Goal: Check status: Check status

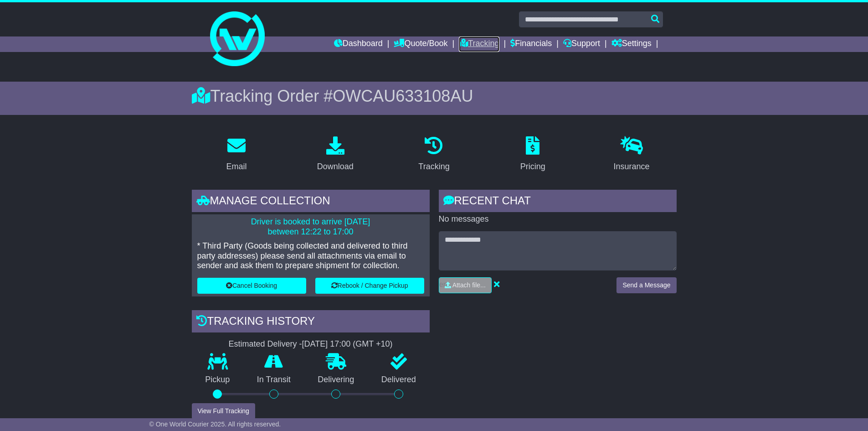
click at [469, 41] on link "Tracking" at bounding box center [479, 43] width 40 height 15
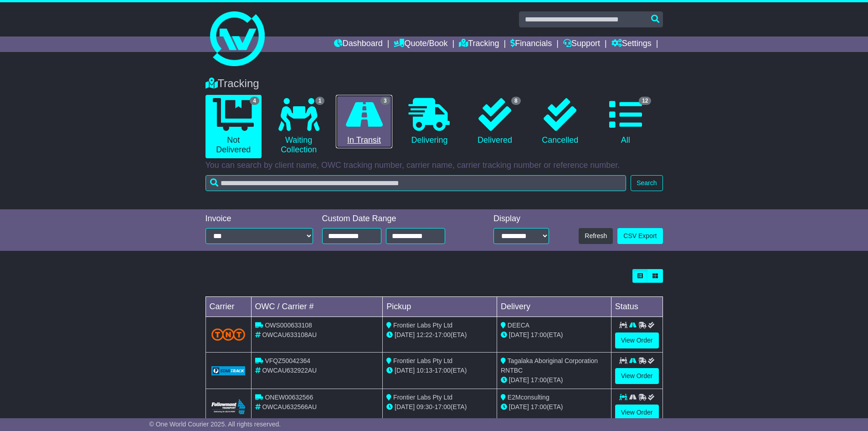
click at [379, 125] on icon at bounding box center [364, 114] width 37 height 33
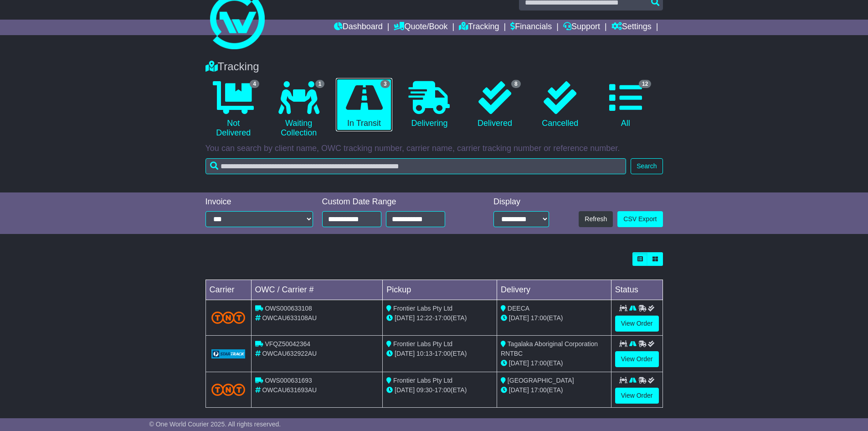
scroll to position [26, 0]
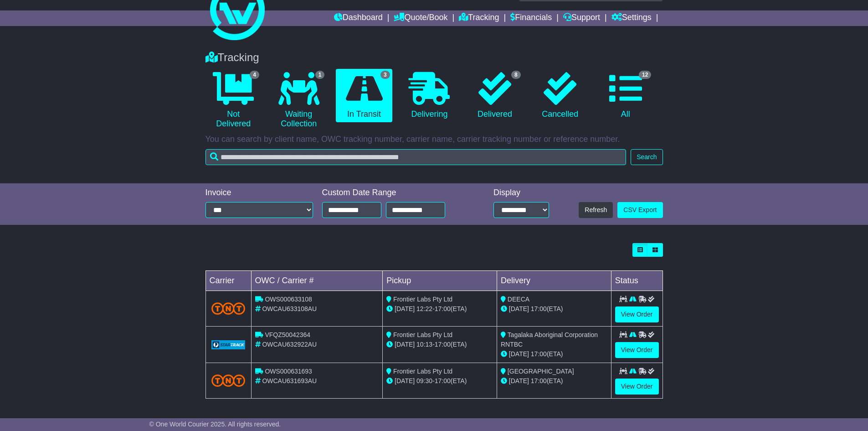
click at [354, 353] on td "VFQZ50042364 OWCAU632922AU" at bounding box center [317, 344] width 132 height 36
drag, startPoint x: 313, startPoint y: 371, endPoint x: 263, endPoint y: 371, distance: 49.2
click at [263, 371] on div "OWS000631693" at bounding box center [317, 371] width 124 height 10
click at [621, 385] on link "View Order" at bounding box center [637, 386] width 44 height 16
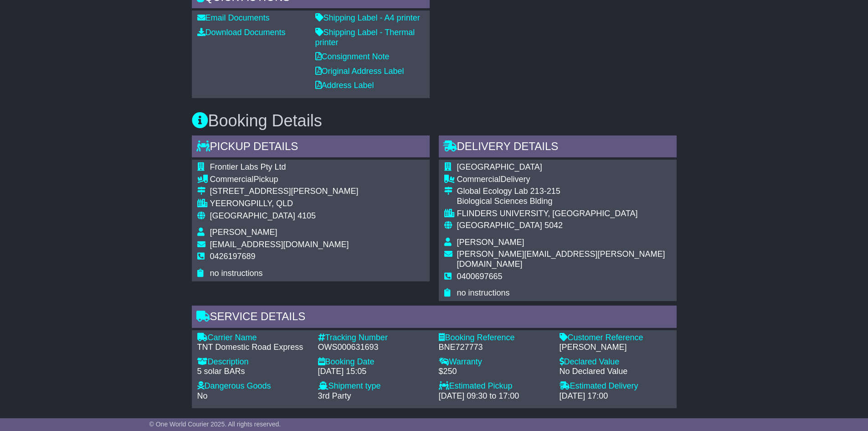
scroll to position [359, 0]
drag, startPoint x: 383, startPoint y: 336, endPoint x: 315, endPoint y: 335, distance: 67.9
click at [315, 335] on div "Tracking Number - OWS000631693" at bounding box center [374, 342] width 121 height 20
copy div "OWS000631693"
click at [384, 341] on div "OWS000631693" at bounding box center [374, 346] width 112 height 10
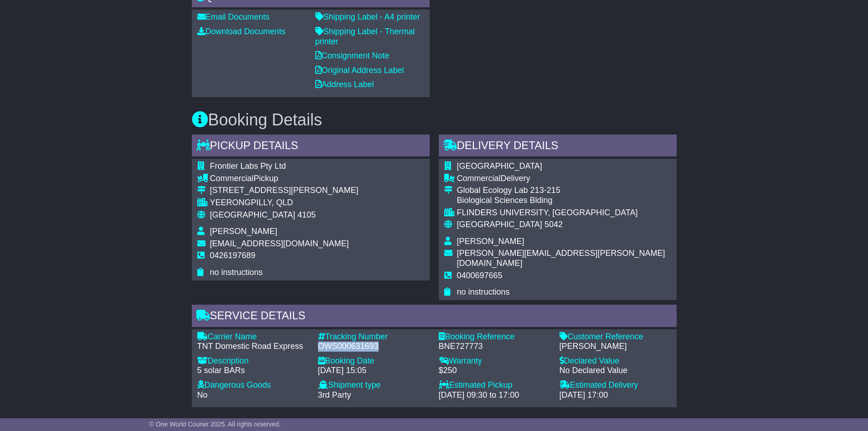
click at [368, 341] on div "OWS000631693" at bounding box center [374, 346] width 112 height 10
copy div "OWS000631693"
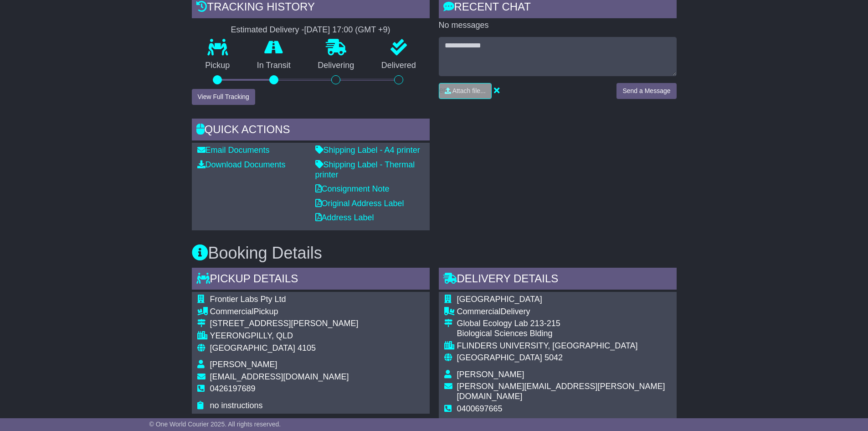
scroll to position [0, 0]
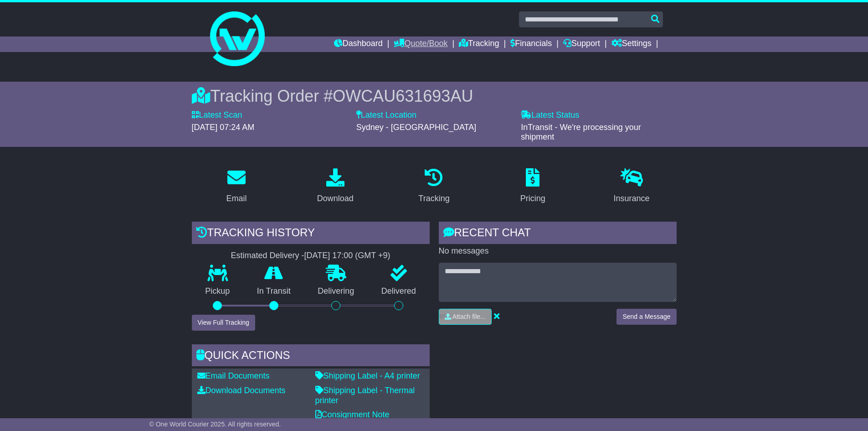
click at [408, 47] on link "Quote/Book" at bounding box center [421, 43] width 54 height 15
click at [404, 56] on link "Domestic" at bounding box center [430, 60] width 72 height 10
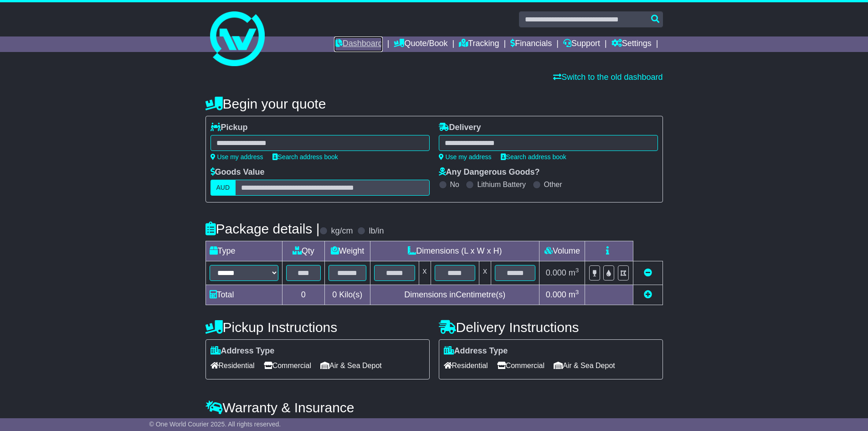
click at [344, 42] on link "Dashboard" at bounding box center [358, 43] width 49 height 15
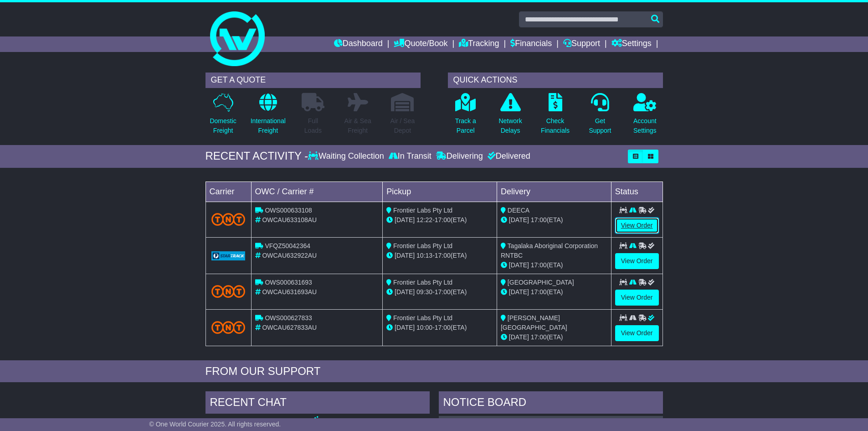
click at [620, 224] on link "View Order" at bounding box center [637, 225] width 44 height 16
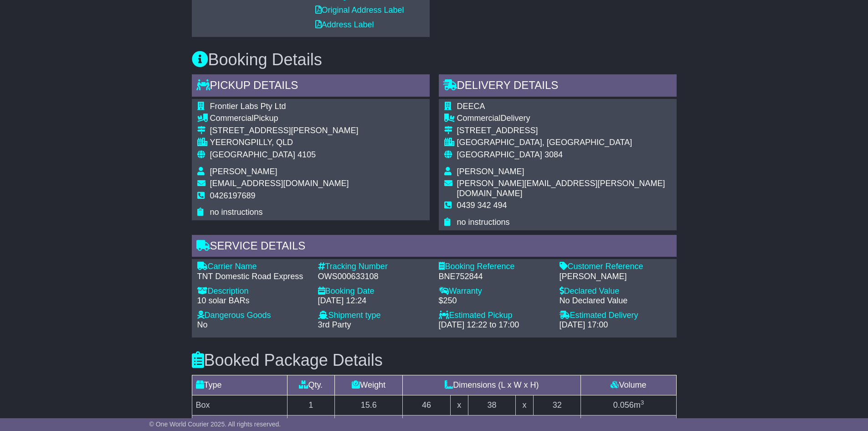
scroll to position [418, 0]
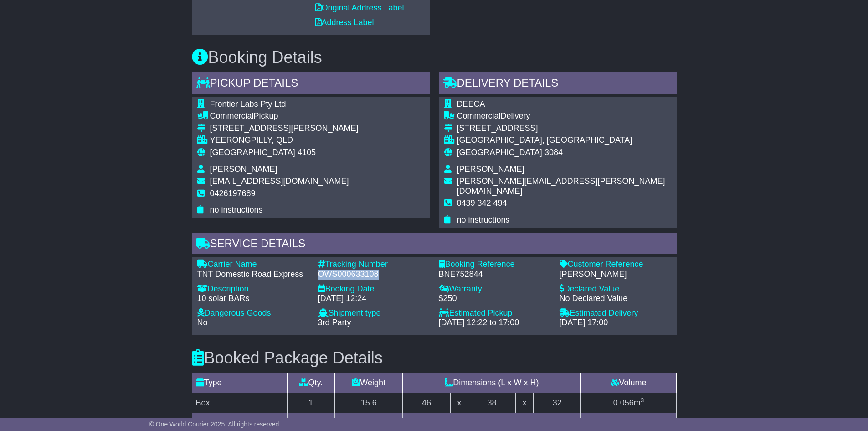
drag, startPoint x: 385, startPoint y: 261, endPoint x: 317, endPoint y: 263, distance: 67.9
click at [317, 263] on div "Tracking Number - OWS000633108" at bounding box center [374, 269] width 121 height 20
copy div "OWS000633108"
click at [700, 258] on div "Email Download Tracking Pricing Insurance" at bounding box center [434, 190] width 868 height 903
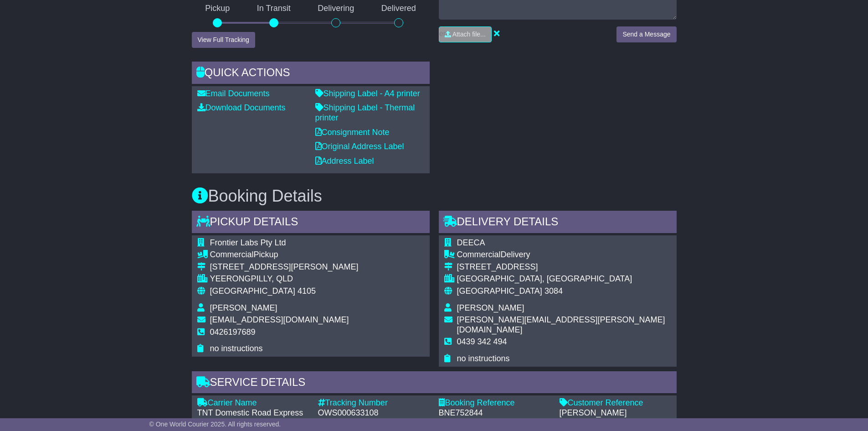
scroll to position [291, 0]
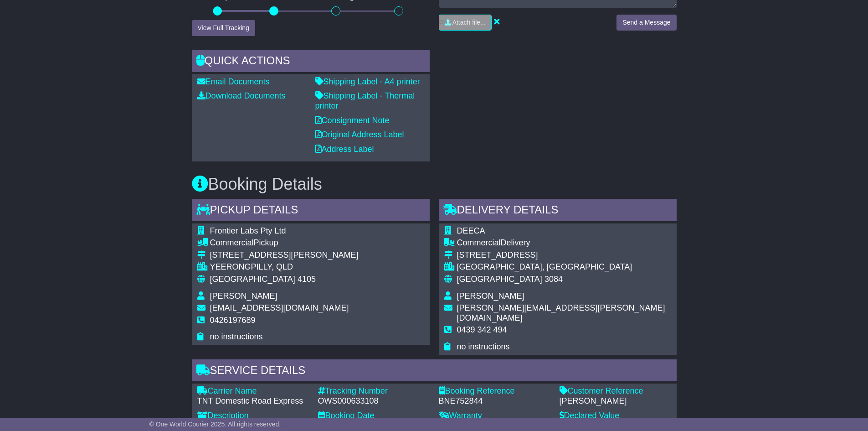
click at [583, 308] on div "DEECA Commercial Delivery 123 Brown St HEIDELBERG, VIC Australia 3084 Harriet K…" at bounding box center [558, 288] width 238 height 131
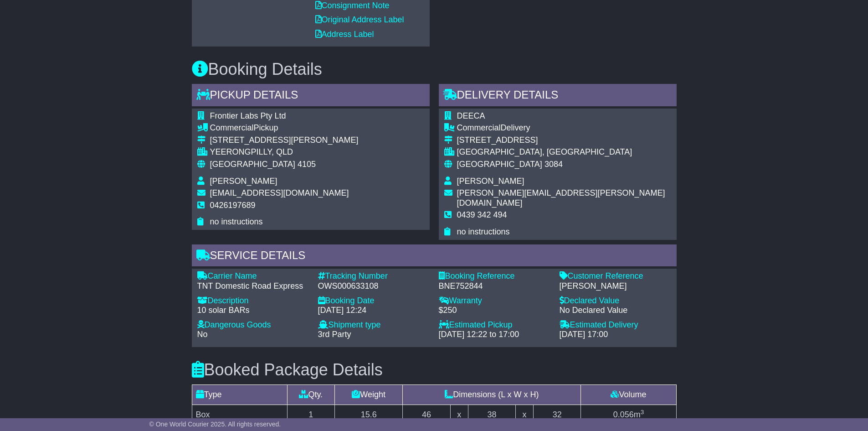
scroll to position [408, 0]
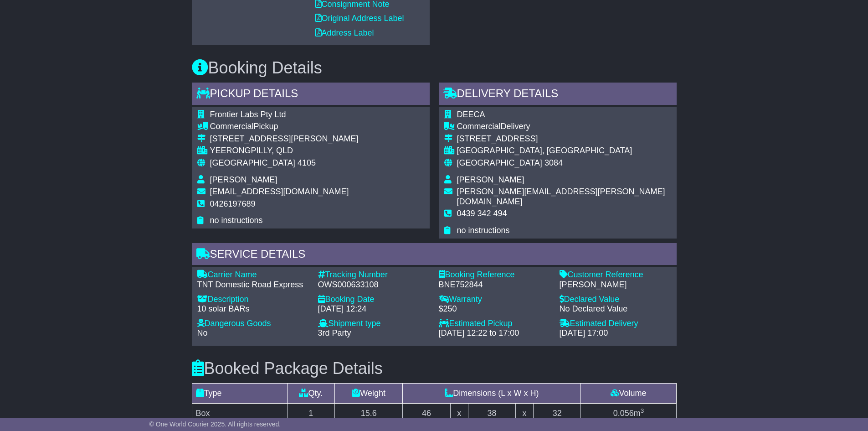
click at [649, 346] on div "Booked Package Details (nonstackable) Type Qty. Weight Dimensions (L x W x H) V…" at bounding box center [434, 400] width 494 height 108
drag, startPoint x: 383, startPoint y: 274, endPoint x: 318, endPoint y: 272, distance: 65.2
click at [318, 280] on div "OWS000633108" at bounding box center [374, 285] width 112 height 10
copy div "OWS000633108"
click at [715, 65] on div "Email Download Tracking Pricing Insurance" at bounding box center [434, 201] width 868 height 903
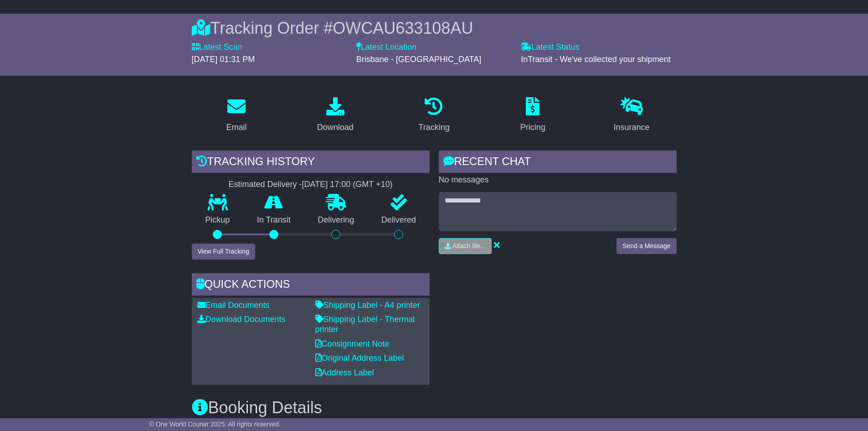
scroll to position [0, 0]
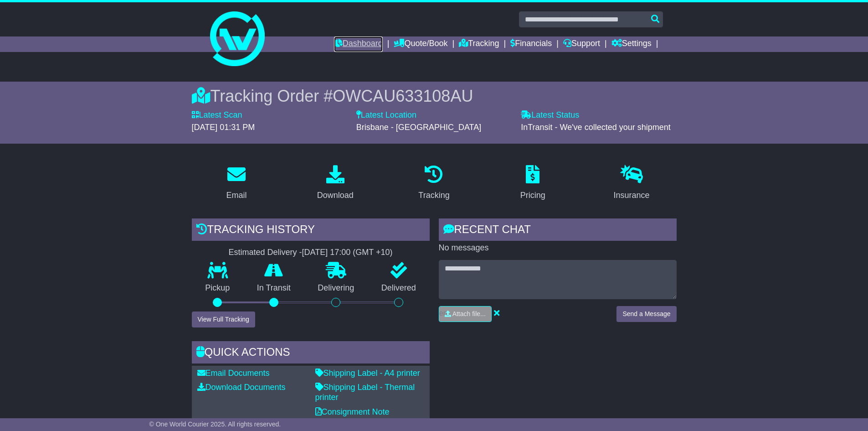
click at [369, 41] on link "Dashboard" at bounding box center [358, 43] width 49 height 15
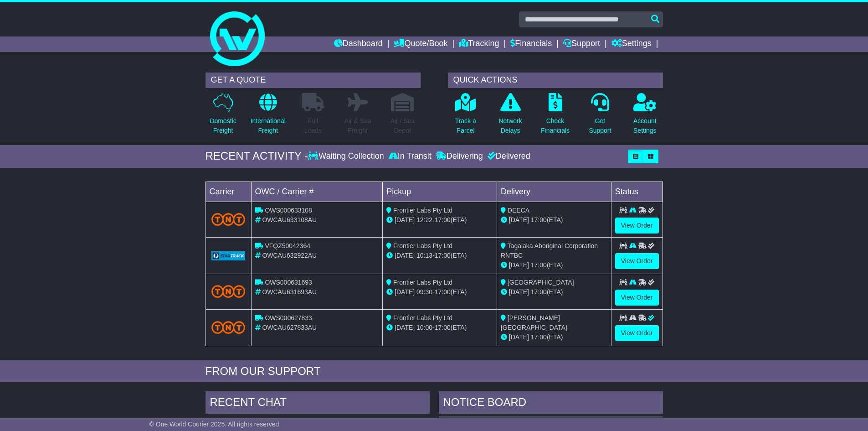
click at [341, 153] on div "Waiting Collection" at bounding box center [347, 156] width 78 height 10
click at [355, 42] on link "Dashboard" at bounding box center [358, 43] width 49 height 15
click at [476, 44] on link "Tracking" at bounding box center [479, 43] width 40 height 15
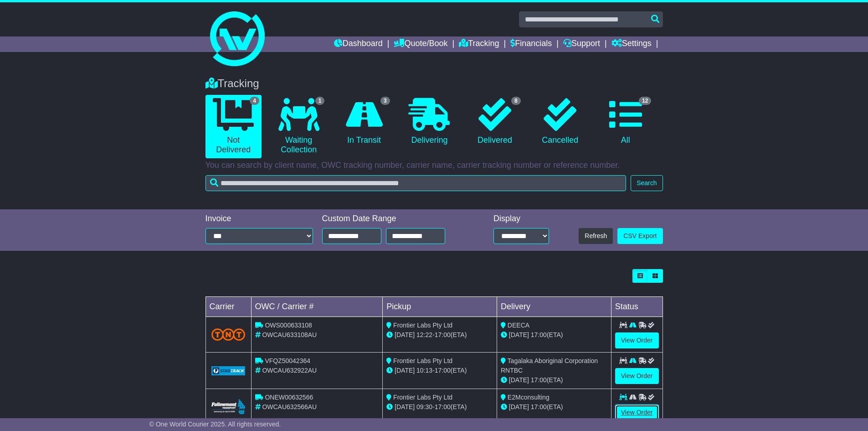
click at [634, 412] on link "View Order" at bounding box center [637, 412] width 44 height 16
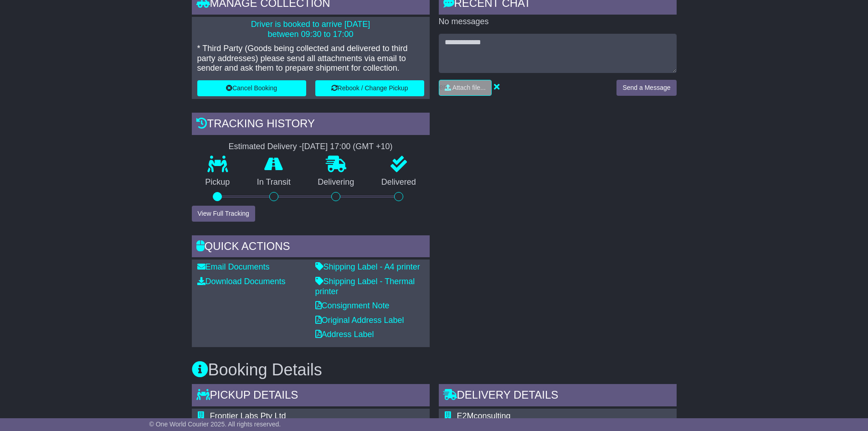
scroll to position [199, 0]
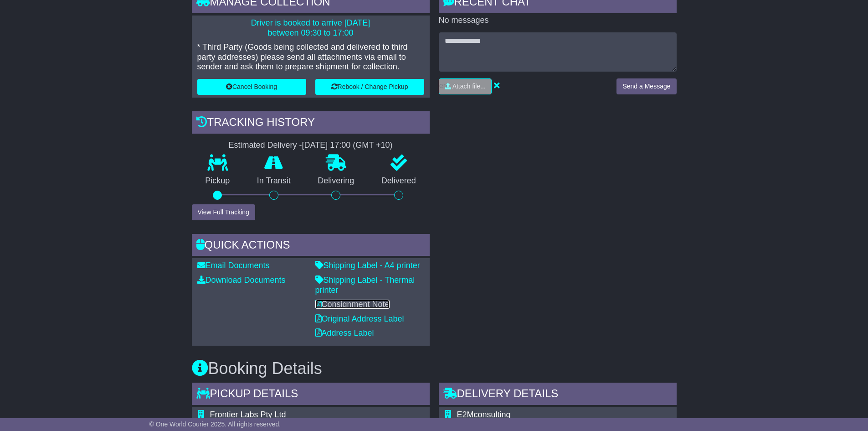
click at [373, 304] on link "Consignment Note" at bounding box center [352, 303] width 74 height 9
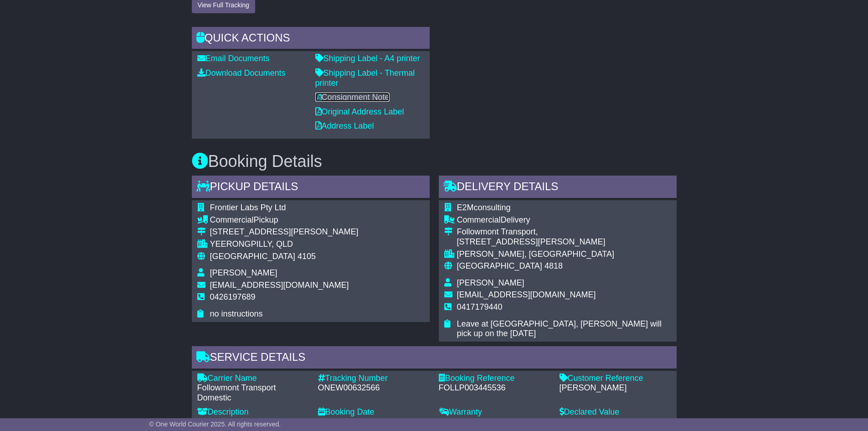
scroll to position [553, 0]
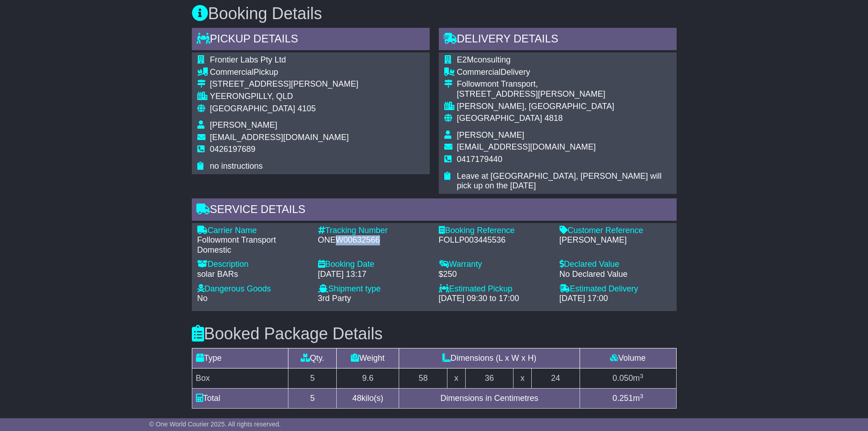
drag, startPoint x: 387, startPoint y: 231, endPoint x: 336, endPoint y: 234, distance: 50.7
click at [336, 235] on div "ONEW00632566" at bounding box center [374, 240] width 112 height 10
click at [327, 235] on div "ONEW00632566" at bounding box center [374, 240] width 112 height 10
click at [322, 235] on div "ONEW00632566" at bounding box center [374, 240] width 112 height 10
drag, startPoint x: 383, startPoint y: 232, endPoint x: 377, endPoint y: 228, distance: 7.7
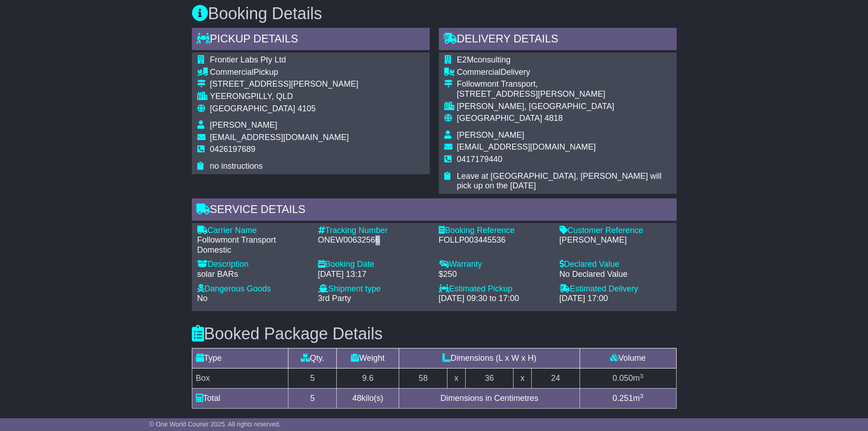
click at [377, 235] on div "ONEW00632566" at bounding box center [374, 240] width 112 height 10
click at [376, 235] on div "ONEW00632566" at bounding box center [374, 240] width 112 height 10
drag, startPoint x: 379, startPoint y: 228, endPoint x: 315, endPoint y: 230, distance: 64.3
click at [315, 230] on div "Tracking Number - ONEW00632566" at bounding box center [374, 241] width 121 height 30
copy div "ONEW00632566"
